Goal: Task Accomplishment & Management: Complete application form

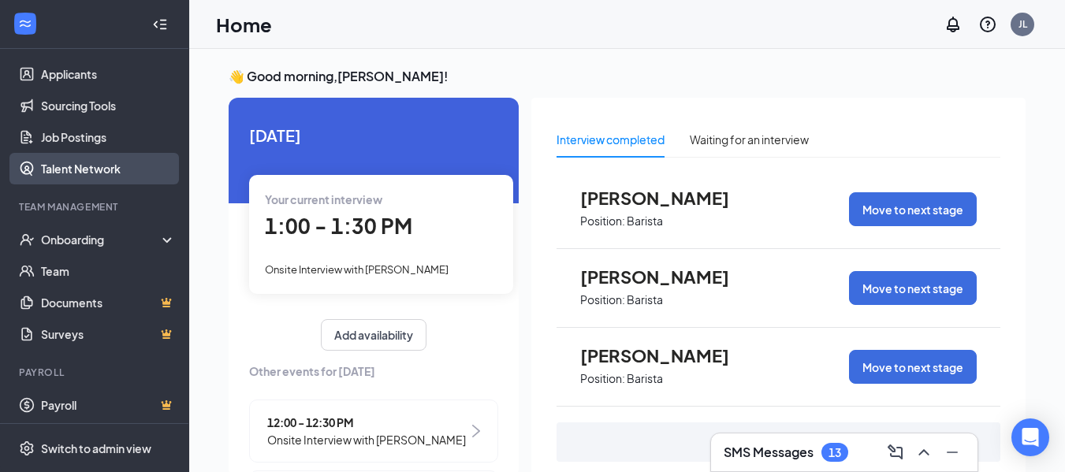
scroll to position [176, 0]
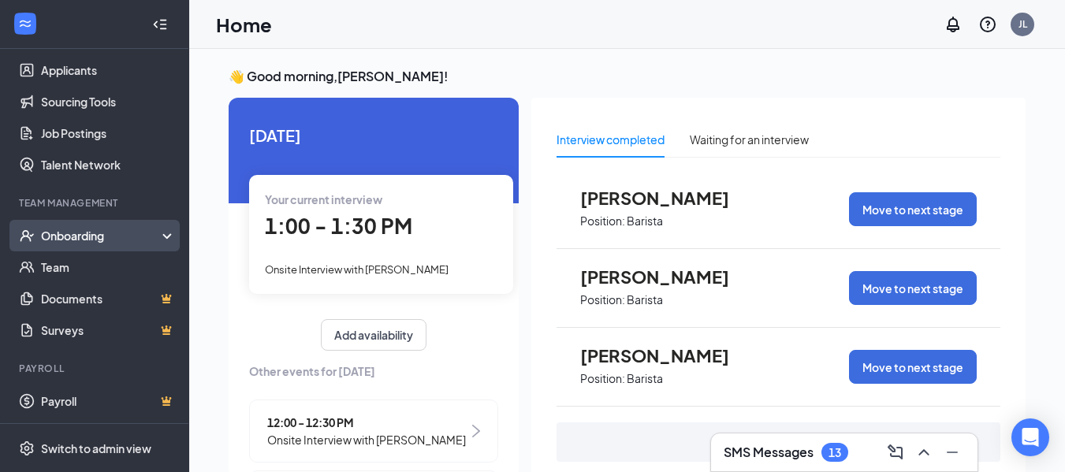
click at [81, 236] on div "Onboarding" at bounding box center [101, 236] width 121 height 16
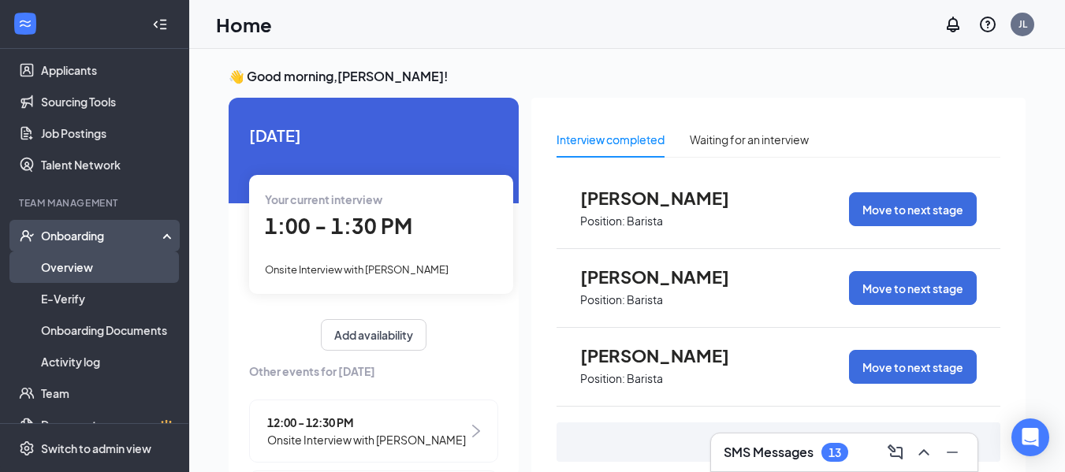
click at [73, 268] on link "Overview" at bounding box center [108, 267] width 135 height 32
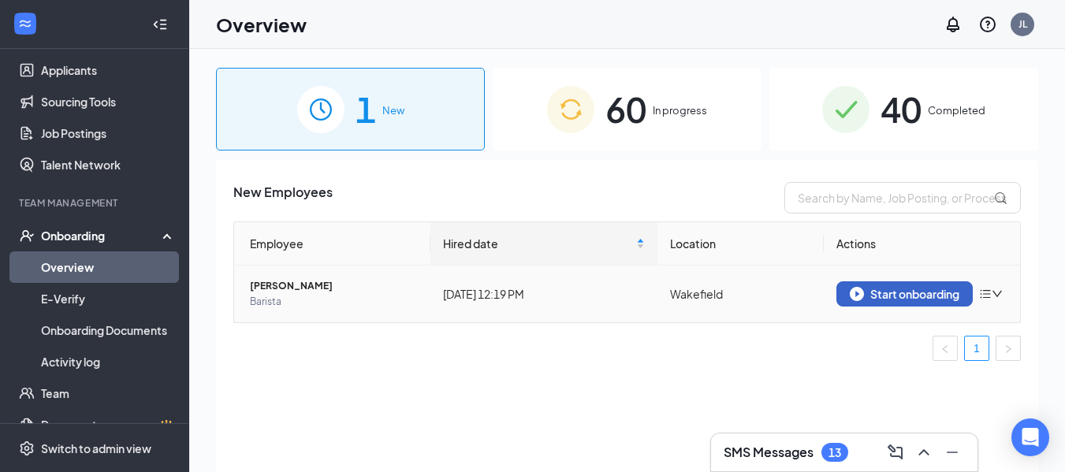
click at [892, 287] on div "Start onboarding" at bounding box center [905, 294] width 110 height 14
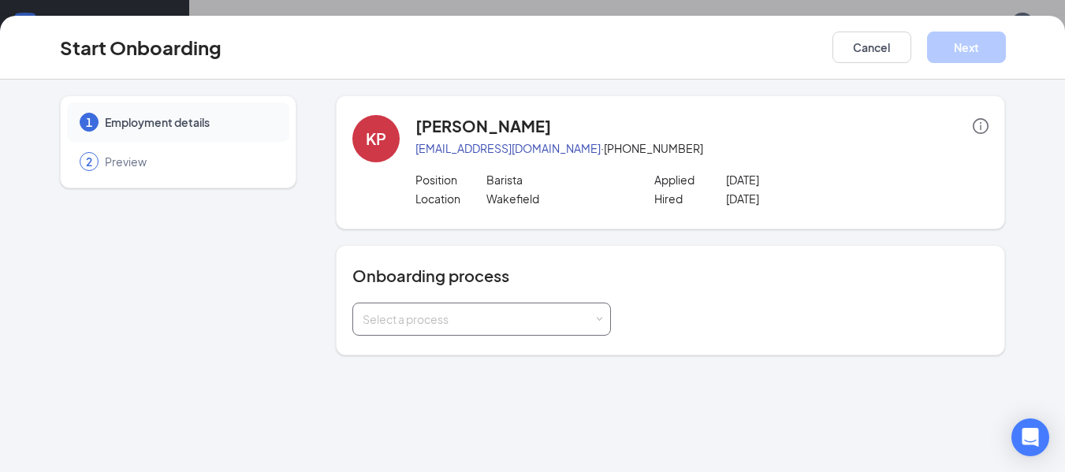
click at [597, 319] on span at bounding box center [598, 319] width 7 height 7
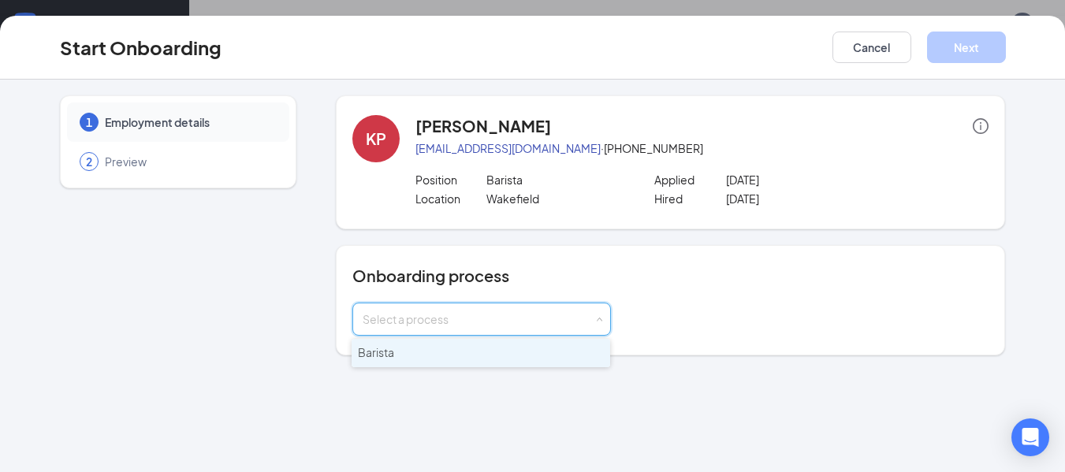
click at [580, 351] on li "Barista" at bounding box center [481, 353] width 259 height 28
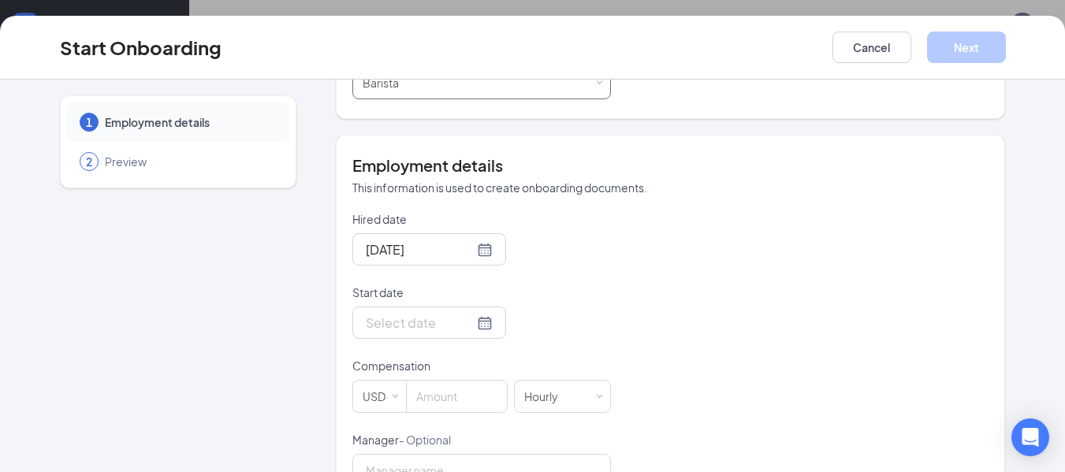
scroll to position [315, 0]
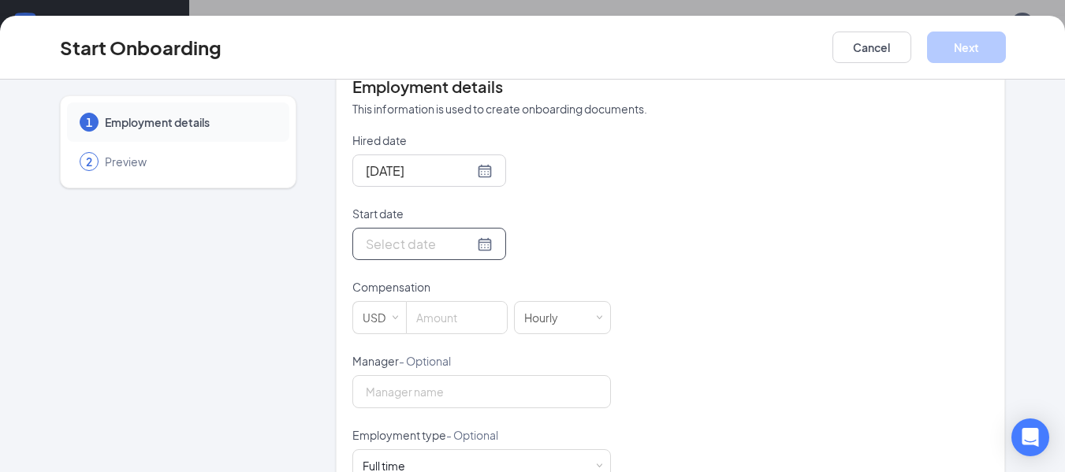
click at [470, 244] on div at bounding box center [429, 244] width 127 height 20
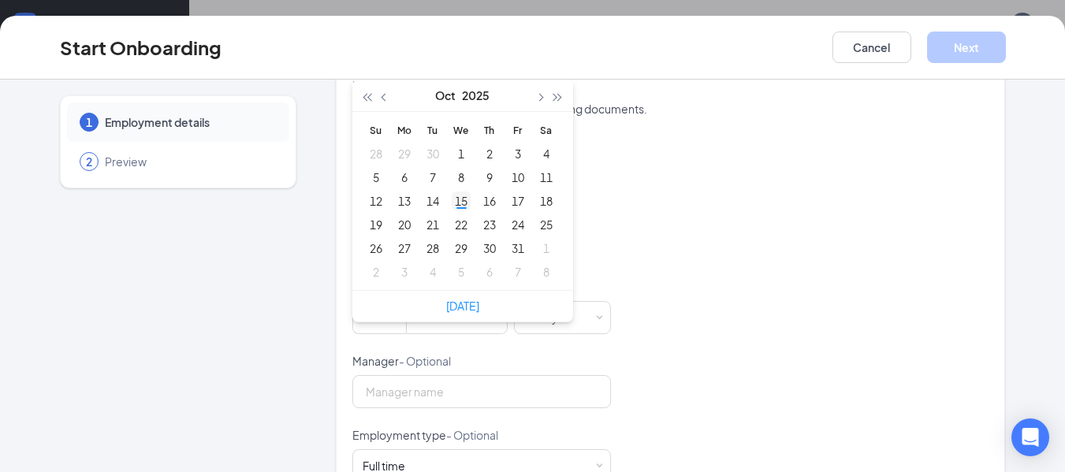
type input "[DATE]"
click at [456, 203] on div "15" at bounding box center [461, 201] width 19 height 19
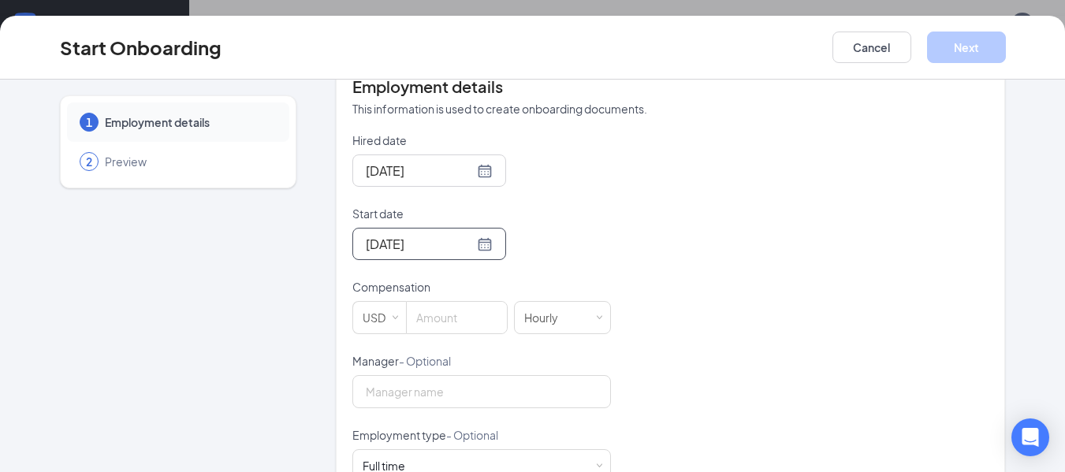
click at [708, 267] on div "Hired date [DATE] Start date [DATE] [DATE] Su Mo Tu We Th Fr Sa 28 29 30 1 2 3 …" at bounding box center [670, 427] width 637 height 590
click at [442, 318] on input at bounding box center [457, 318] width 100 height 32
type input "17"
click at [606, 251] on div "Hired date [DATE] Start date [DATE] [DATE] Su Mo Tu We Th Fr Sa 28 29 30 1 2 3 …" at bounding box center [670, 427] width 637 height 590
click at [445, 394] on input "Manager - Optional" at bounding box center [481, 391] width 259 height 33
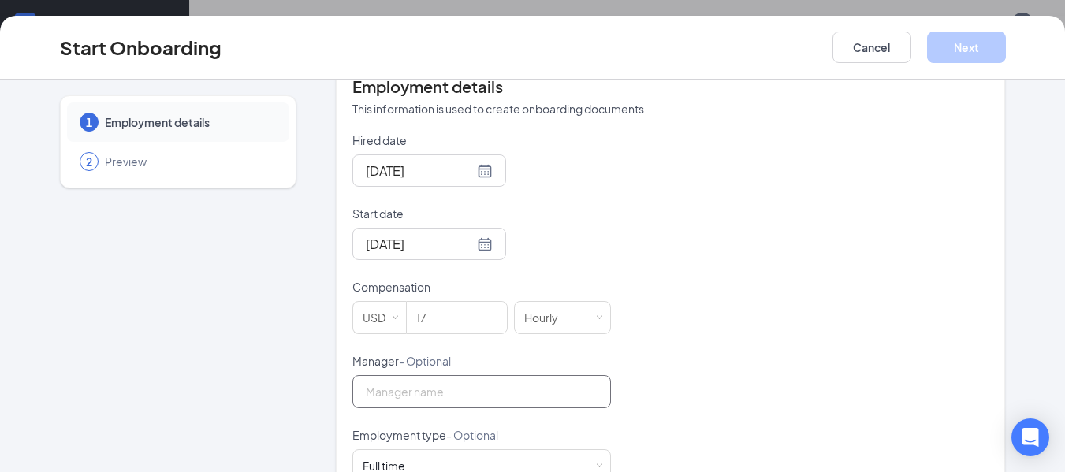
type input "[PERSON_NAME]"
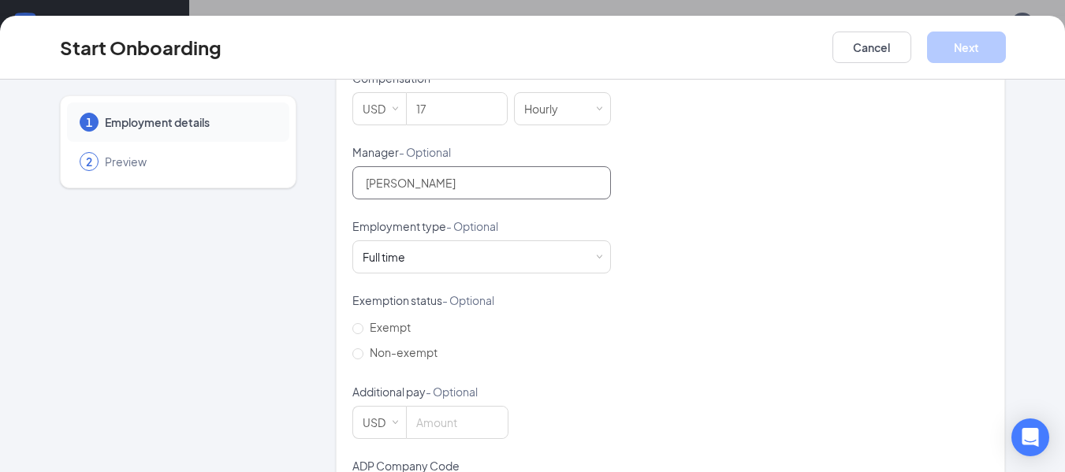
scroll to position [552, 0]
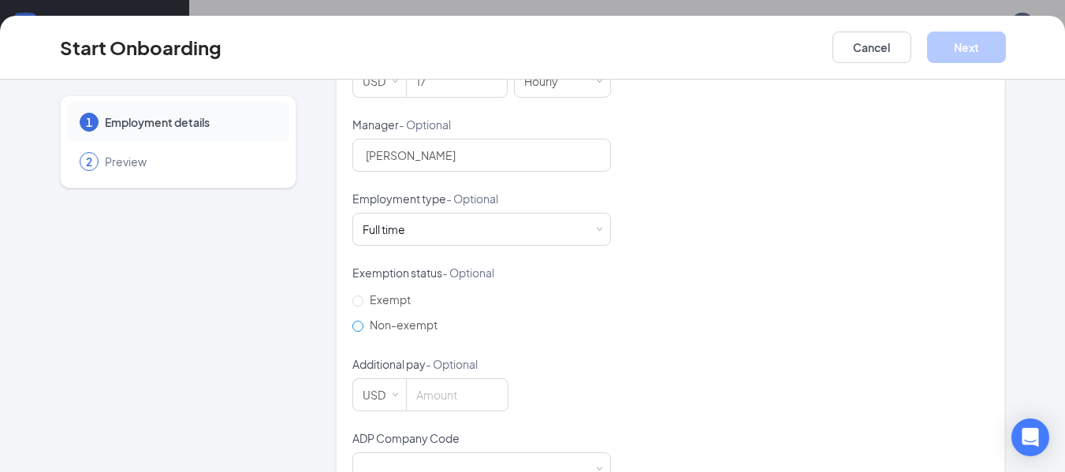
click at [352, 326] on input "Non-exempt" at bounding box center [357, 326] width 11 height 11
radio input "true"
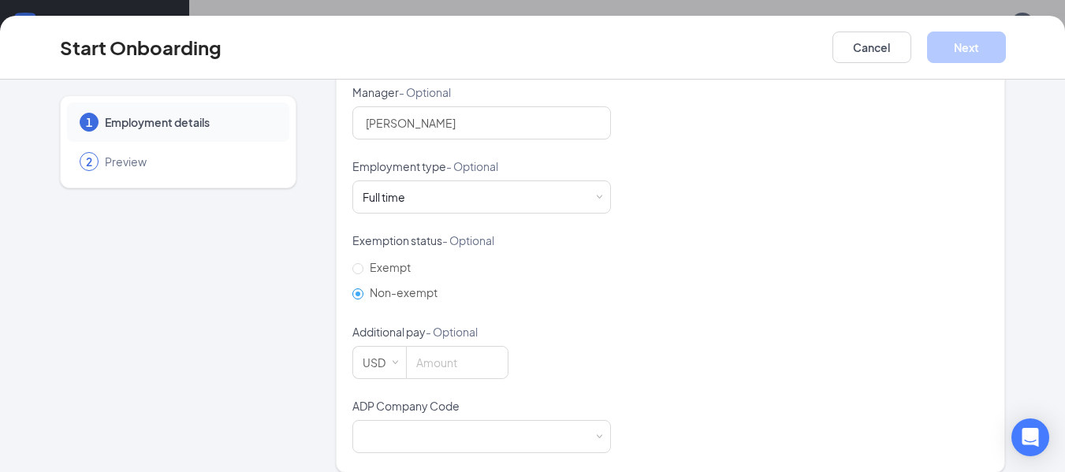
scroll to position [601, 0]
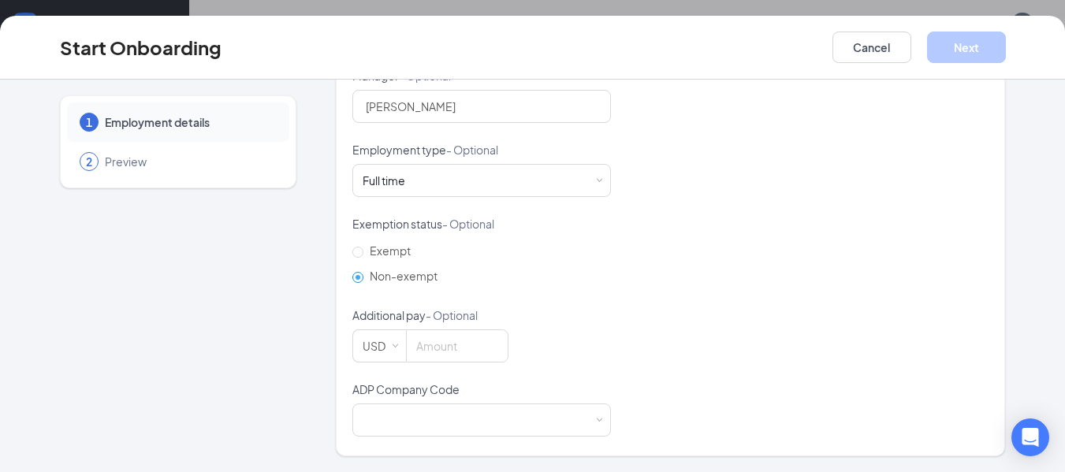
click at [786, 258] on div "Hired date [DATE] Start date [DATE] [DATE] Su Mo Tu We Th Fr Sa 28 29 30 1 2 3 …" at bounding box center [670, 142] width 637 height 590
click at [437, 411] on div at bounding box center [482, 420] width 238 height 32
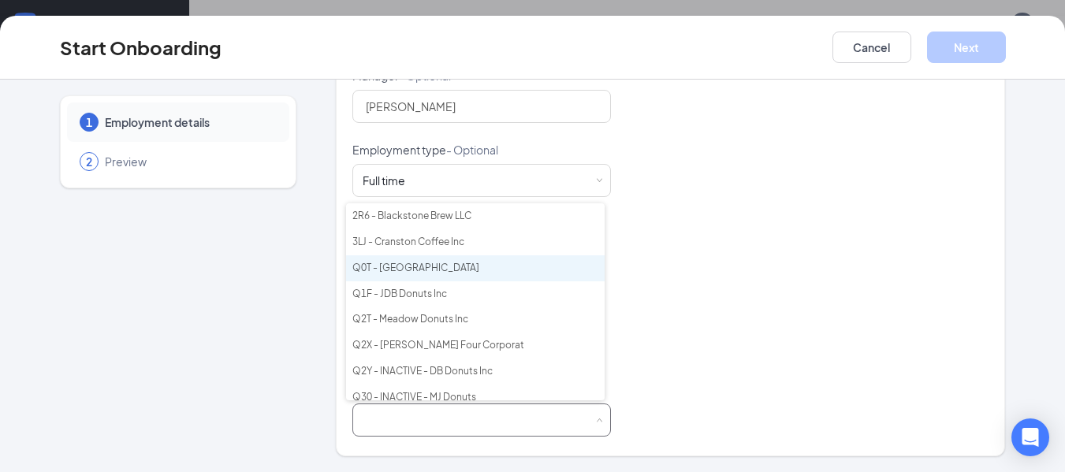
click at [429, 268] on li "Q0T - [GEOGRAPHIC_DATA]" at bounding box center [475, 268] width 259 height 26
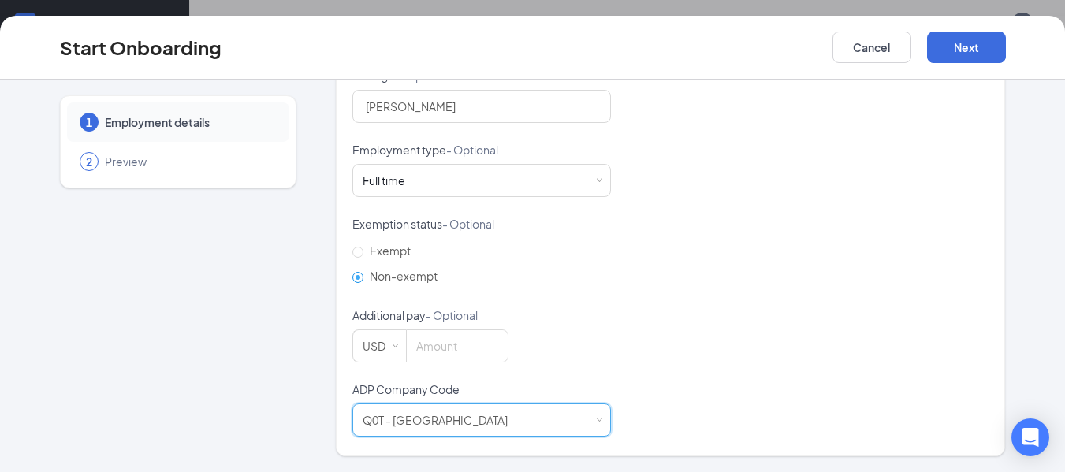
click at [675, 372] on div "Hired date [DATE] Start date [DATE] [DATE] Su Mo Tu We Th Fr Sa 28 29 30 1 2 3 …" at bounding box center [670, 142] width 637 height 590
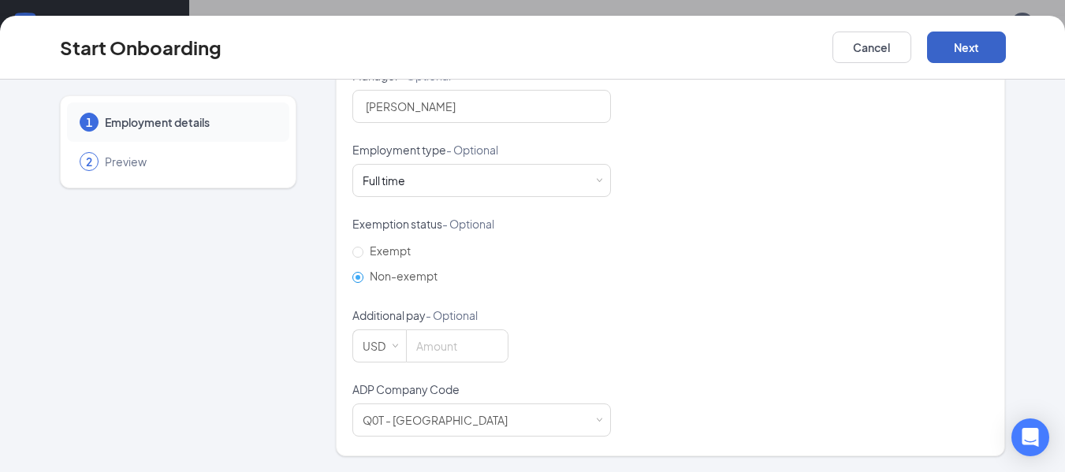
click at [979, 43] on button "Next" at bounding box center [966, 48] width 79 height 32
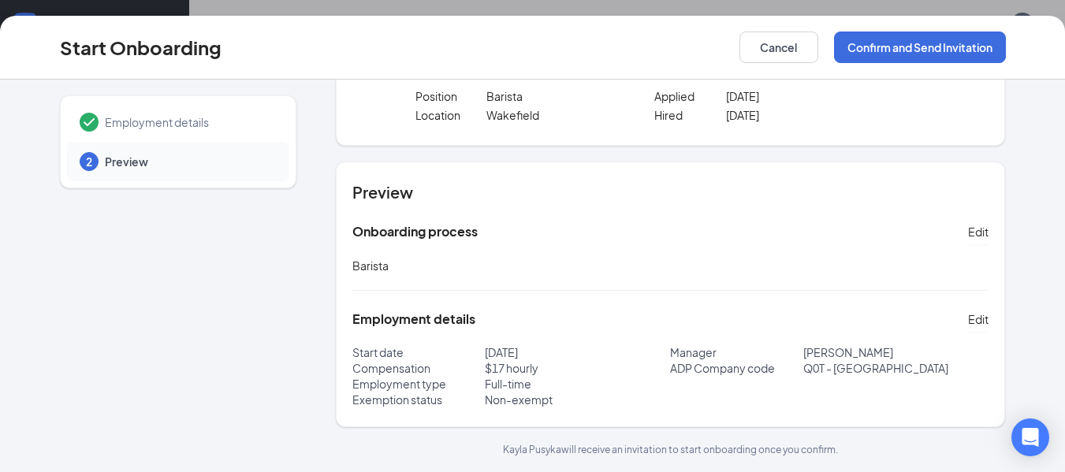
scroll to position [71, 0]
click at [937, 42] on button "Confirm and Send Invitation" at bounding box center [920, 48] width 172 height 32
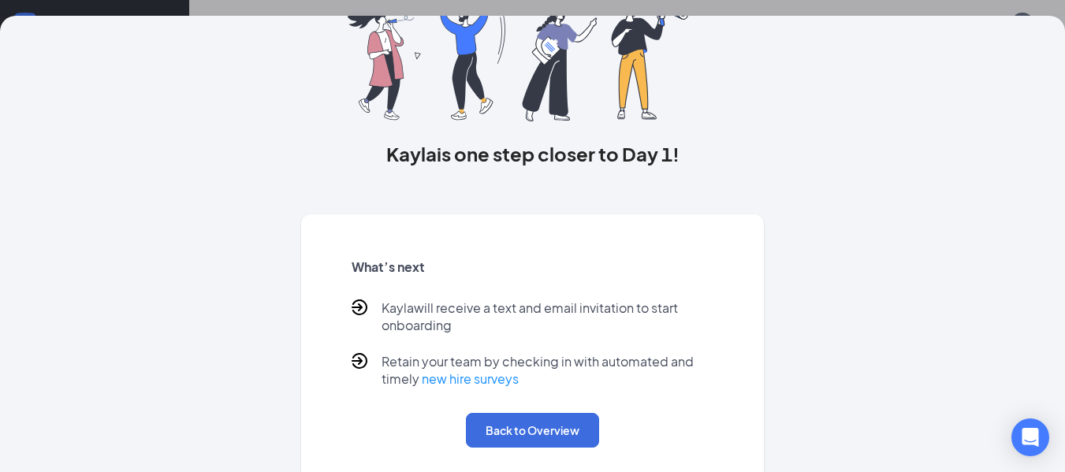
scroll to position [154, 0]
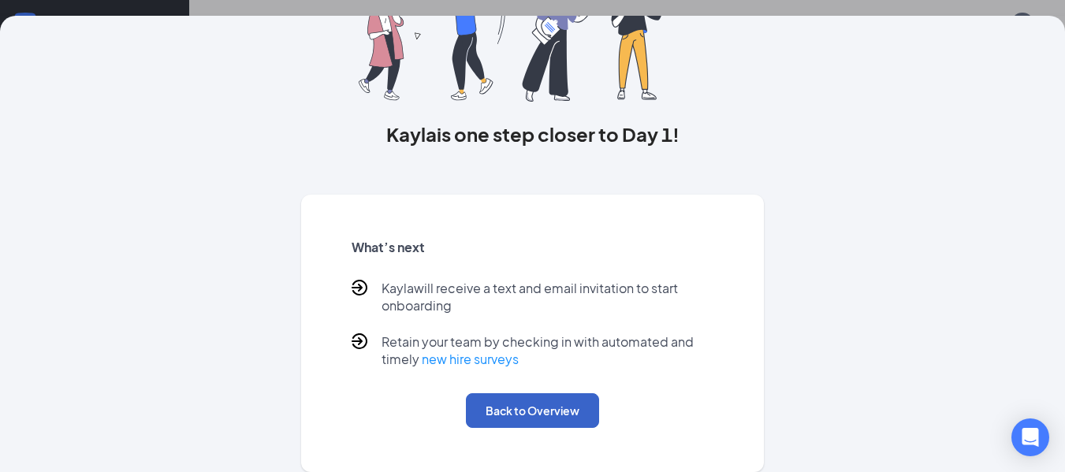
click at [537, 407] on button "Back to Overview" at bounding box center [532, 410] width 133 height 35
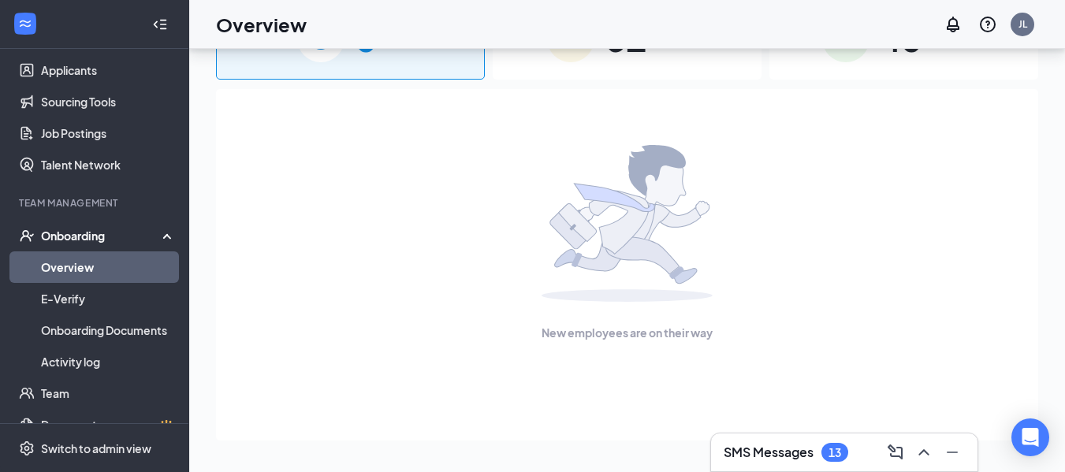
scroll to position [0, 0]
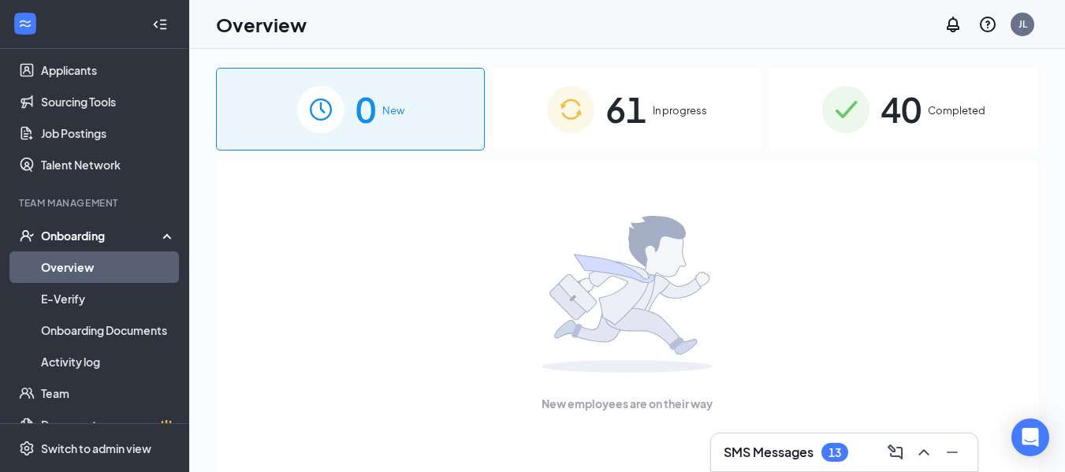
click at [641, 110] on span "61" at bounding box center [625, 109] width 41 height 54
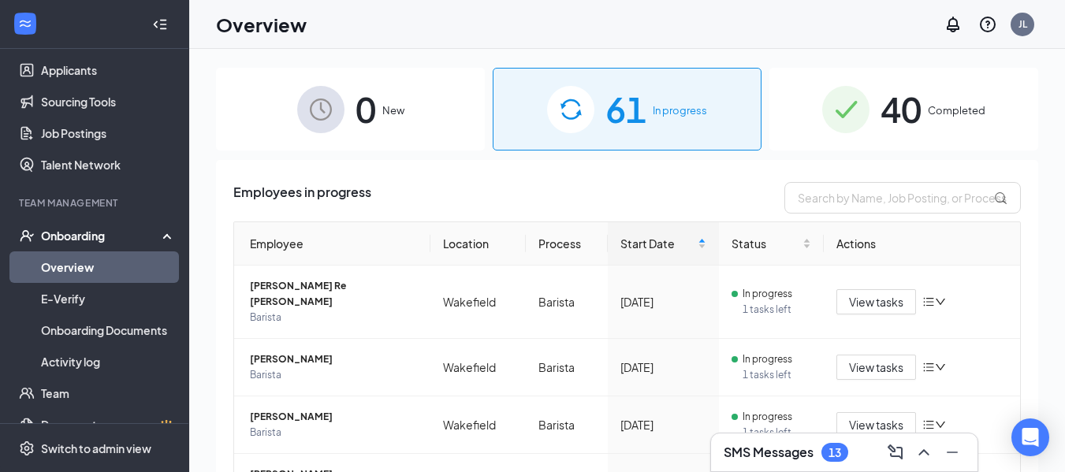
click at [885, 114] on span "40" at bounding box center [900, 109] width 41 height 54
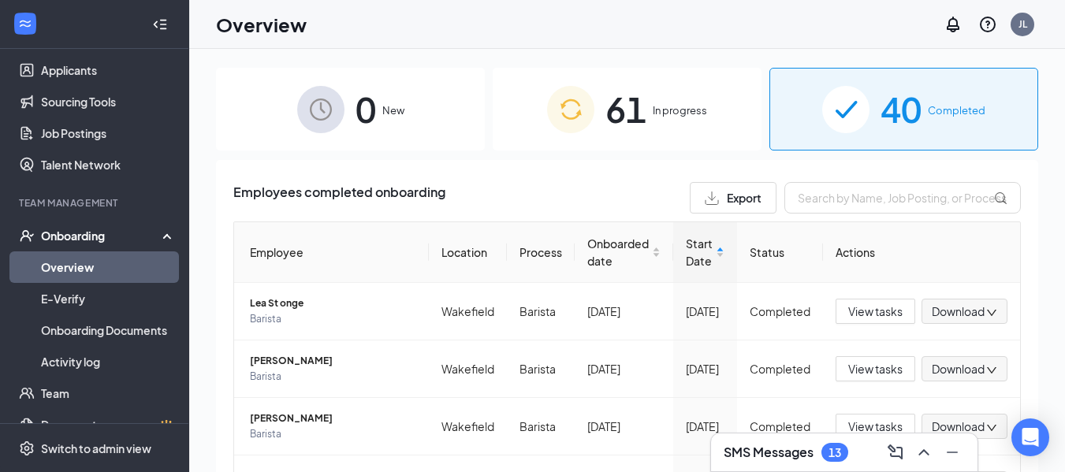
click at [664, 99] on div "61 In progress" at bounding box center [627, 109] width 269 height 83
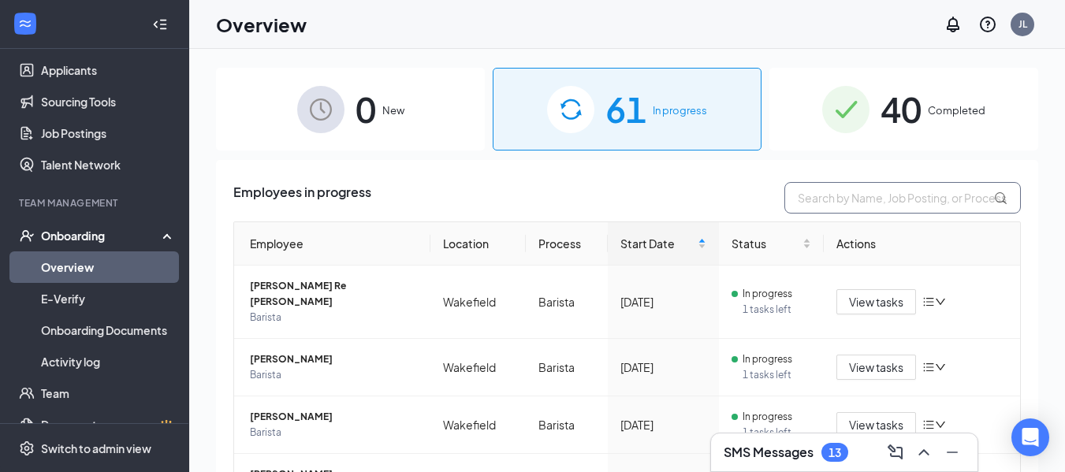
click at [832, 195] on input "text" at bounding box center [902, 198] width 236 height 32
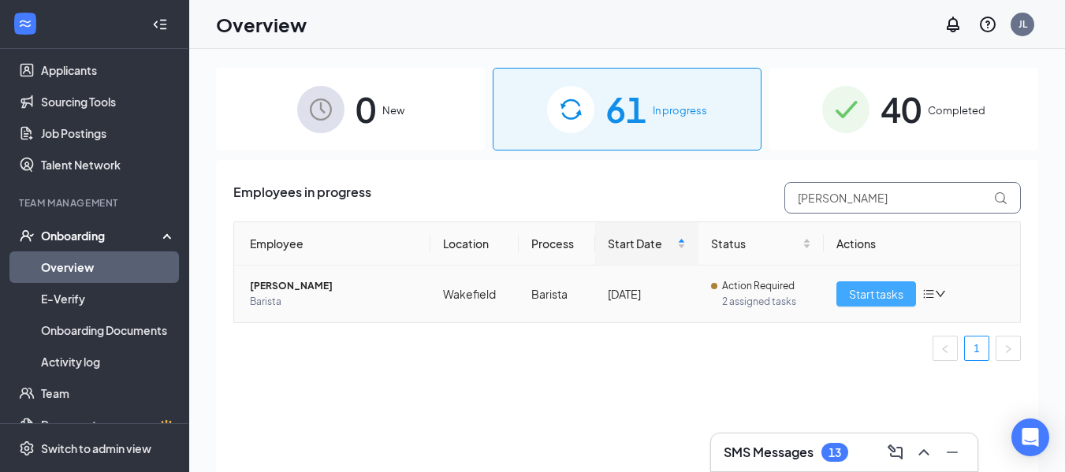
type input "[PERSON_NAME]"
click at [880, 292] on span "Start tasks" at bounding box center [876, 293] width 54 height 17
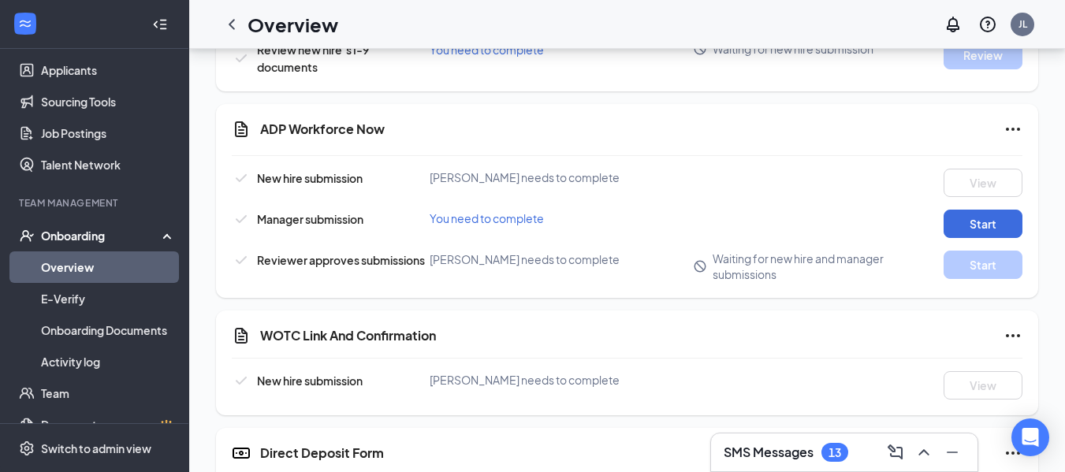
scroll to position [318, 0]
